Goal: Check status: Check status

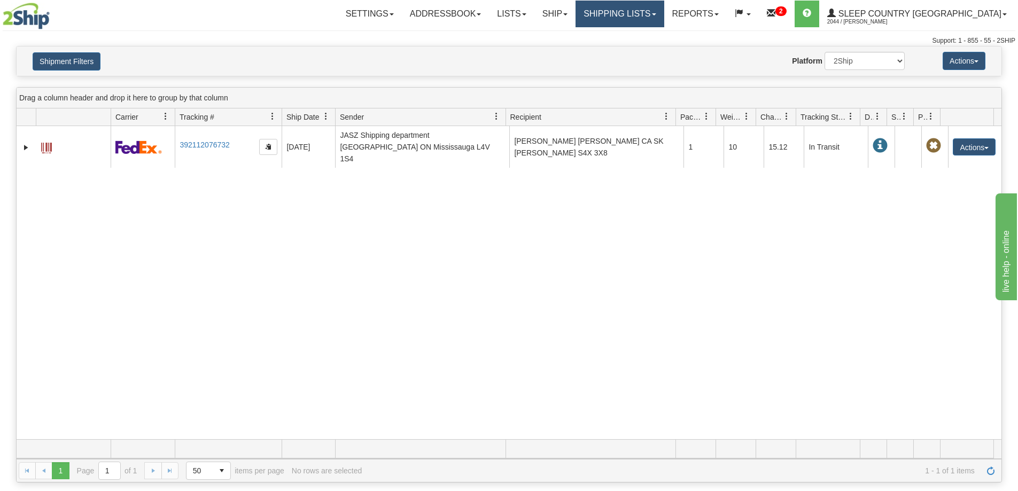
click at [664, 21] on link "Shipping lists" at bounding box center [620, 14] width 88 height 27
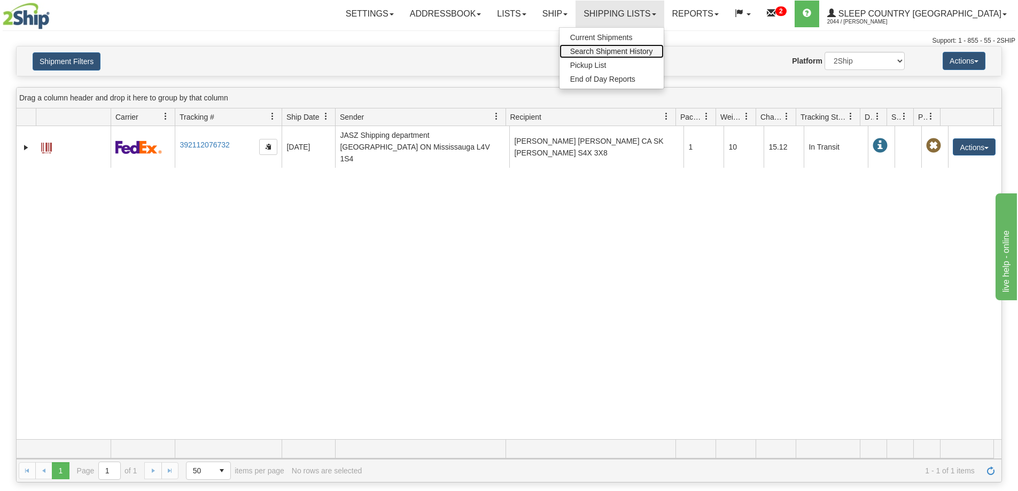
click at [653, 50] on span "Search Shipment History" at bounding box center [611, 51] width 83 height 9
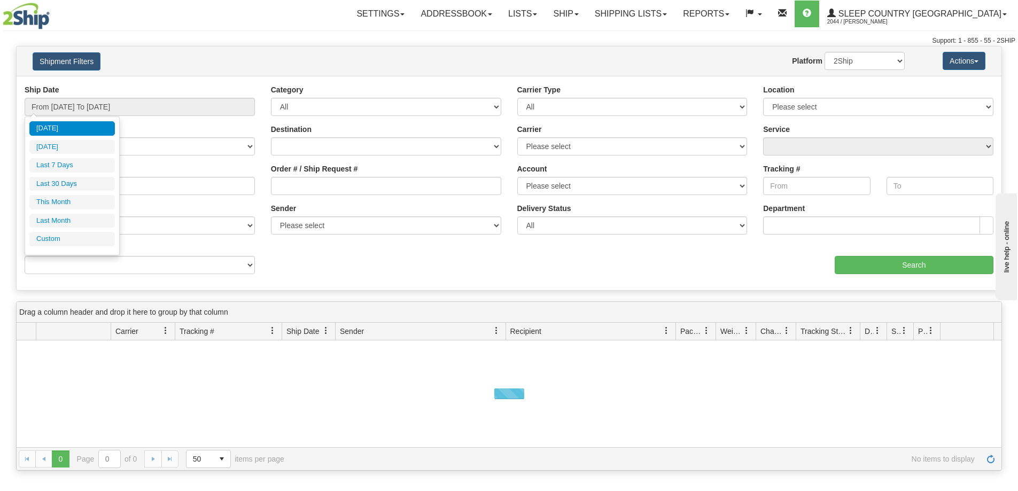
click at [64, 187] on li "Last 30 Days" at bounding box center [72, 184] width 86 height 14
type input "From [DATE] To [DATE]"
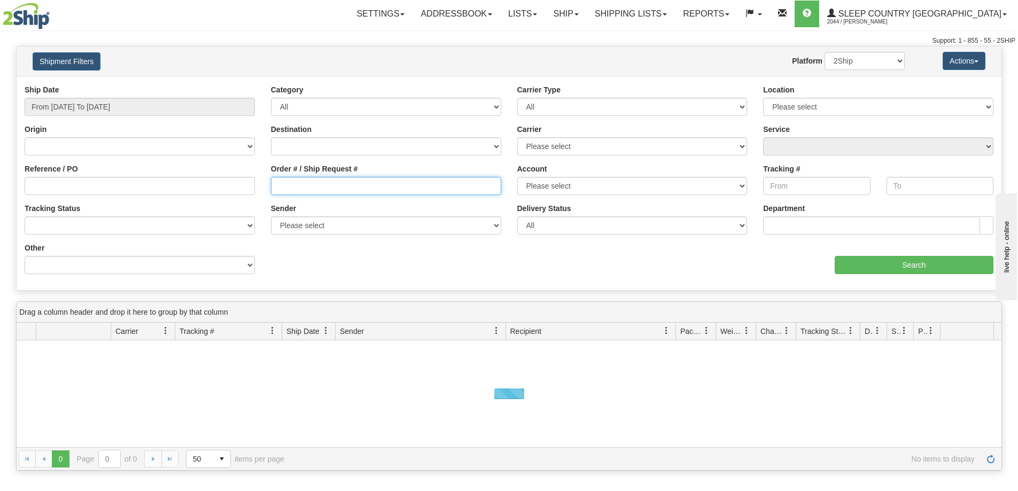
click at [296, 188] on input "Order # / Ship Request #" at bounding box center [386, 186] width 230 height 18
paste input "9002H983210"
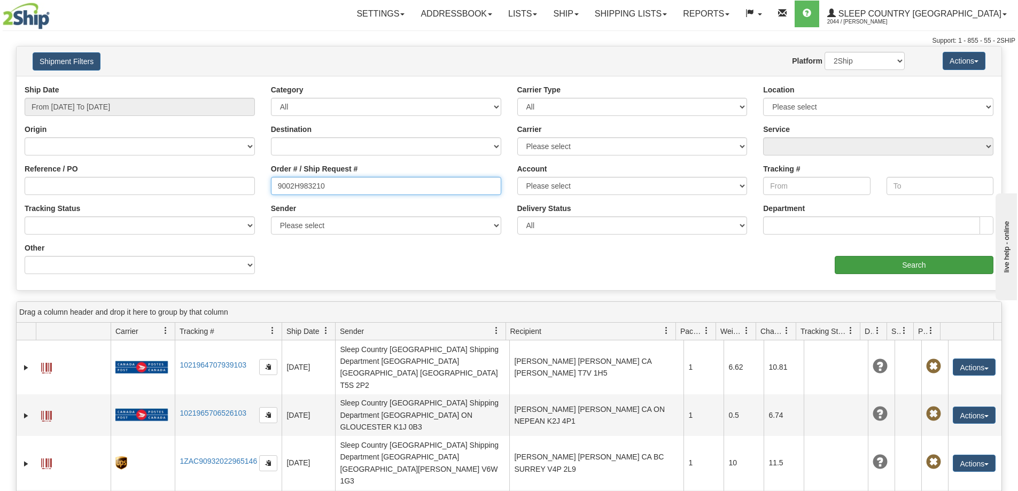
type input "9002H983210"
click at [876, 269] on input "Search" at bounding box center [914, 265] width 159 height 18
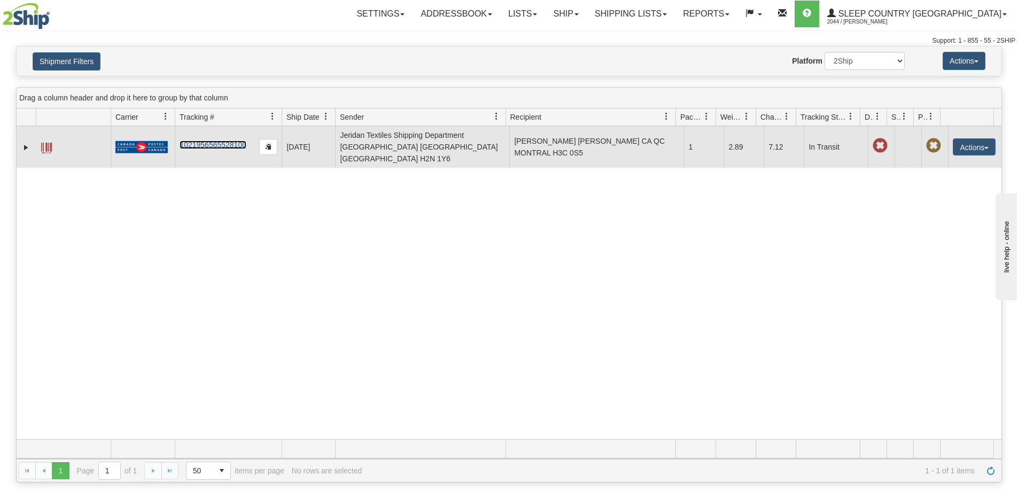
click at [205, 141] on link "1021956565528100" at bounding box center [213, 145] width 67 height 9
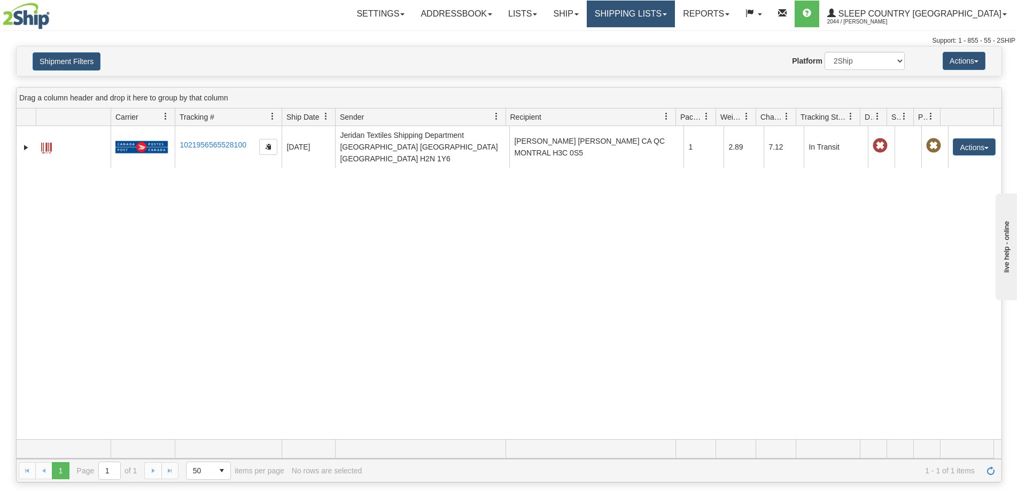
click at [675, 19] on link "Shipping lists" at bounding box center [631, 14] width 88 height 27
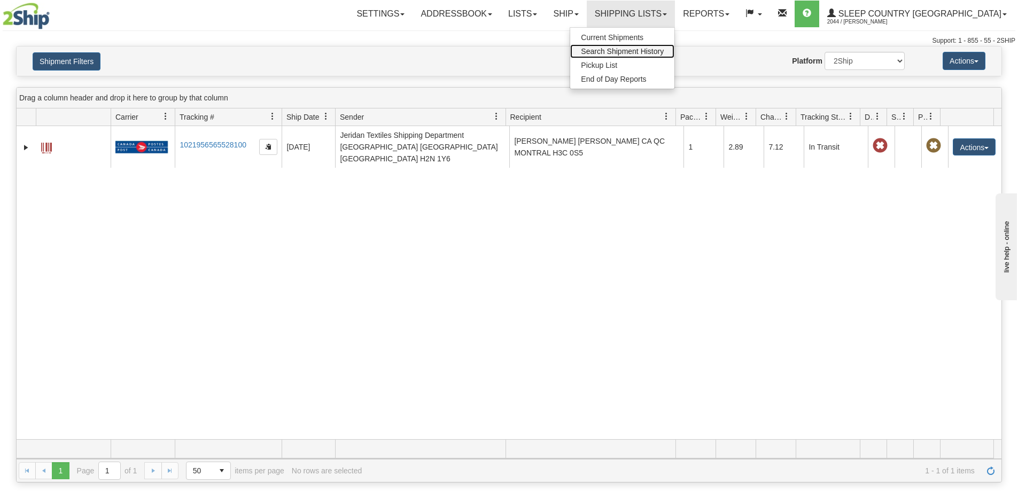
drag, startPoint x: 682, startPoint y: 48, endPoint x: 607, endPoint y: 59, distance: 76.7
click at [664, 49] on span "Search Shipment History" at bounding box center [622, 51] width 83 height 9
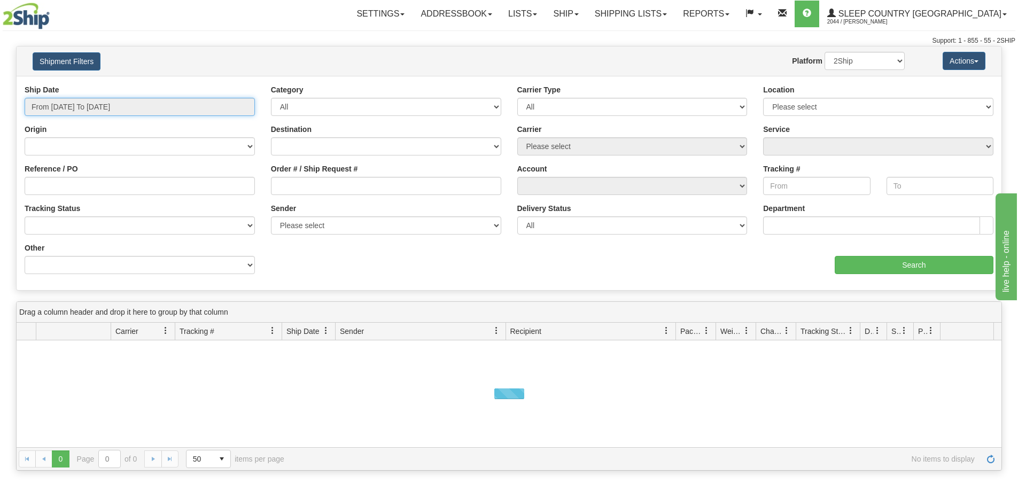
click at [91, 106] on input "From 08/18/2025 To 08/19/2025" at bounding box center [140, 107] width 230 height 18
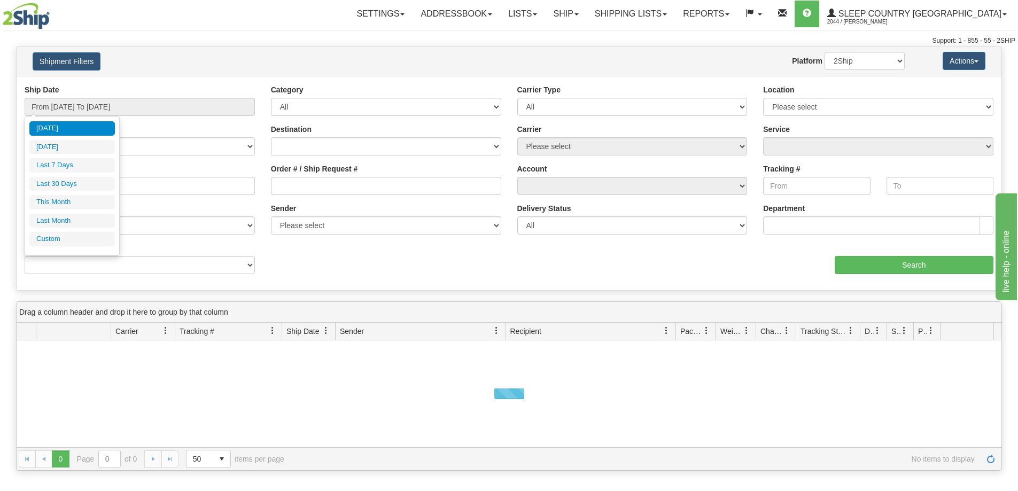
drag, startPoint x: 68, startPoint y: 184, endPoint x: 78, endPoint y: 188, distance: 10.1
click at [68, 185] on li "Last 30 Days" at bounding box center [72, 184] width 86 height 14
type input "From [DATE] To [DATE]"
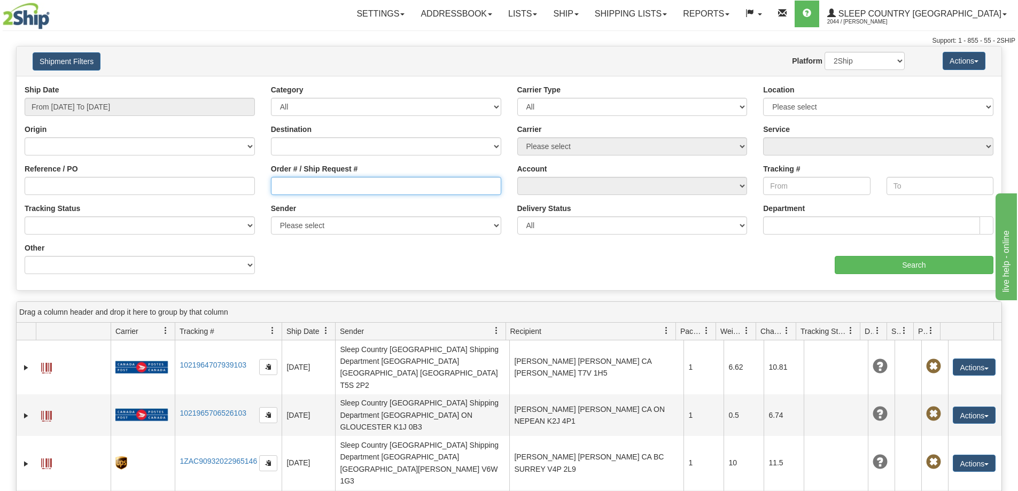
click at [307, 189] on input "Order # / Ship Request #" at bounding box center [386, 186] width 230 height 18
paste input "9000H942898"
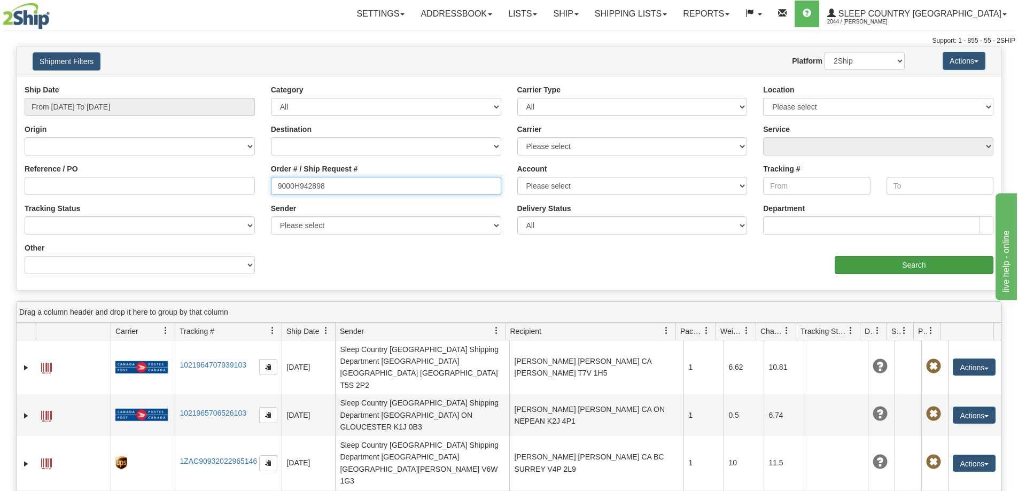
type input "9000H942898"
click at [912, 262] on input "Search" at bounding box center [914, 265] width 159 height 18
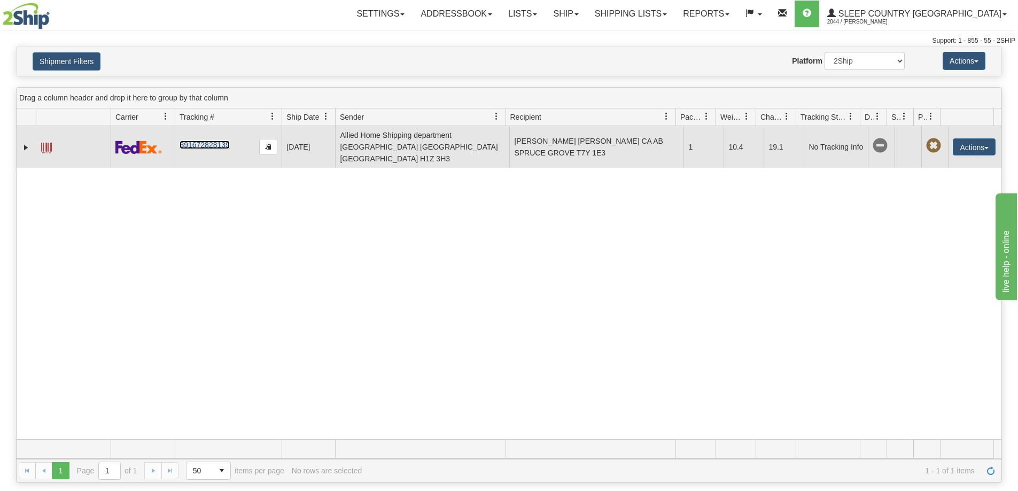
click at [209, 141] on link "391672828139" at bounding box center [205, 145] width 50 height 9
